Goal: Transaction & Acquisition: Obtain resource

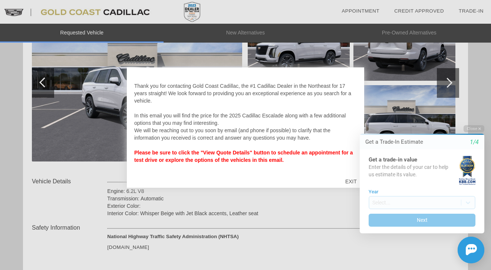
scroll to position [133, 0]
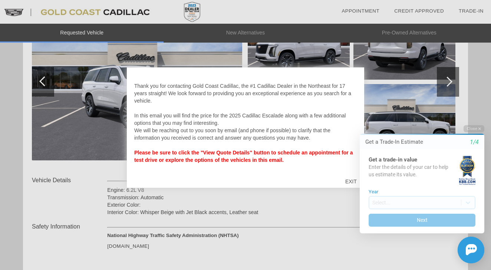
click at [351, 180] on div "Close Get a Trade-In Estimate 1/4 Get a trade-in value Enter the details of you…" at bounding box center [417, 194] width 133 height 138
click at [351, 182] on div "Close Get a Trade-In Estimate 1/4 Get a trade-in value Enter the details of you…" at bounding box center [417, 194] width 133 height 138
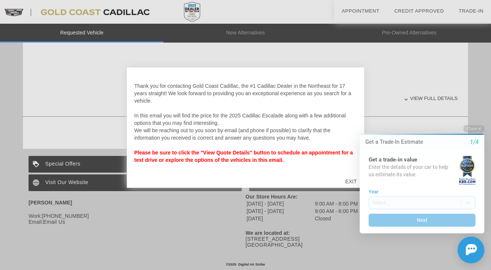
scroll to position [347, 0]
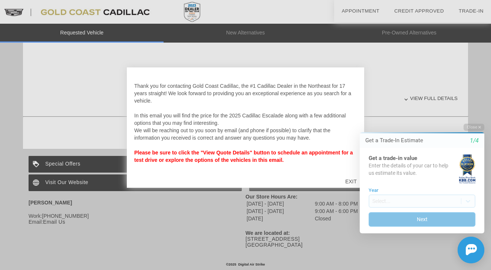
click at [423, 222] on button "Next" at bounding box center [421, 219] width 107 height 14
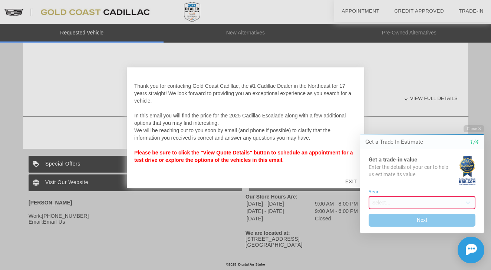
click at [477, 143] on icon "1/4" at bounding box center [473, 142] width 9 height 7
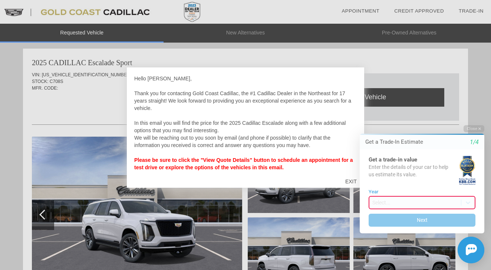
scroll to position [0, 0]
click at [350, 119] on html "Welcome! Get a Trade-In Estimate 1/4 Get a trade-in value Enter the details of …" at bounding box center [417, 119] width 147 height 0
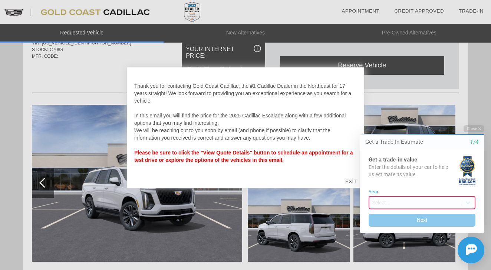
click at [150, 231] on div at bounding box center [245, 135] width 491 height 270
click at [261, 223] on div at bounding box center [245, 135] width 491 height 270
click at [411, 230] on div "Get a trade-in value Enter the details of your car to help us estimate its valu…" at bounding box center [421, 191] width 125 height 84
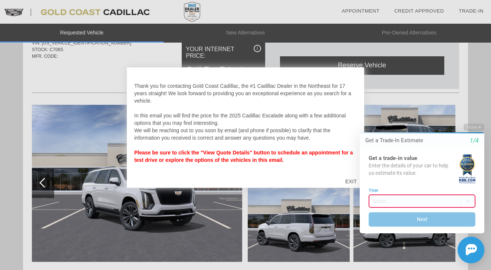
click at [404, 223] on button "Next" at bounding box center [421, 219] width 107 height 14
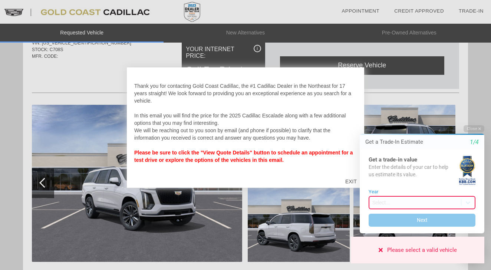
click at [423, 250] on div "Please select a valid vehicle" at bounding box center [422, 250] width 70 height 8
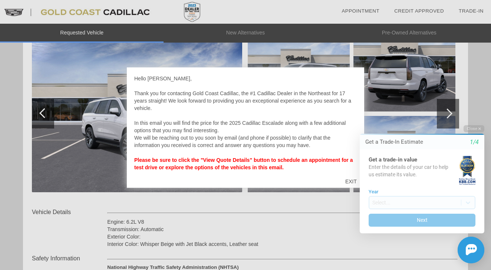
scroll to position [102, 0]
click at [218, 162] on strong "Please be sure to click the "View Quote Details" button to schedule an appointm…" at bounding box center [243, 163] width 218 height 13
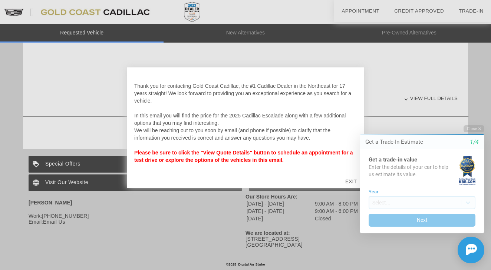
scroll to position [348, 0]
